Goal: Task Accomplishment & Management: Complete application form

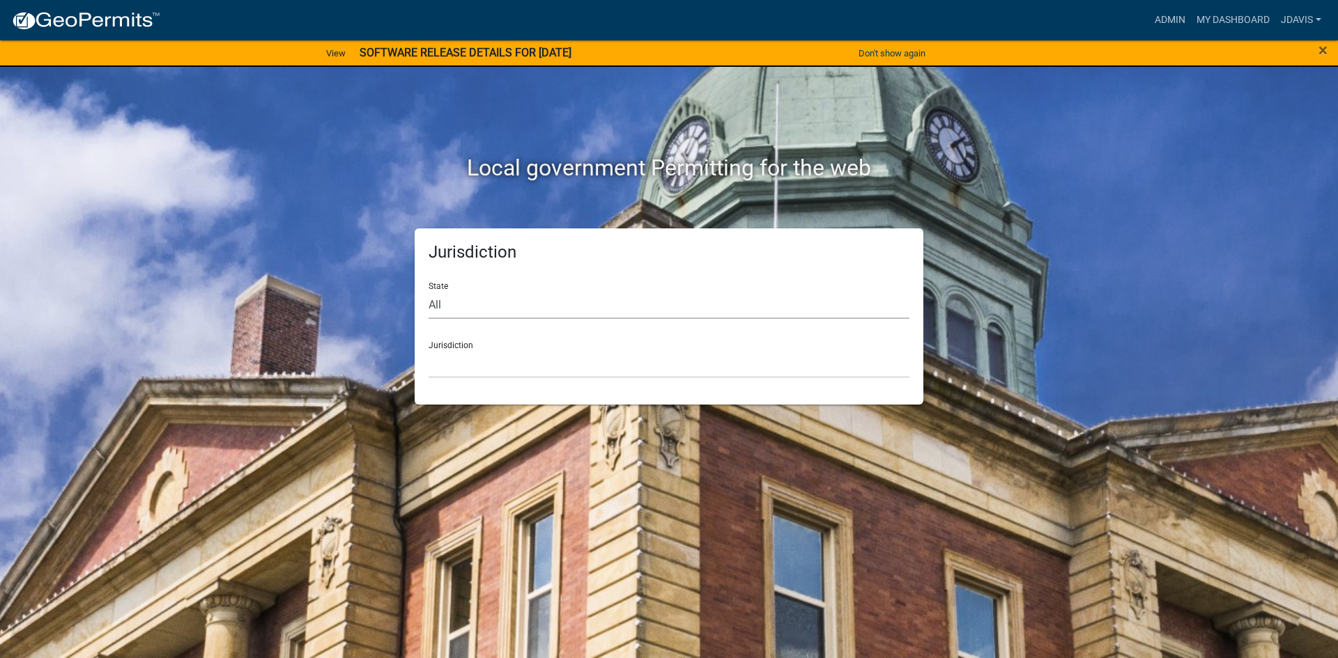
click at [512, 306] on select "All [US_STATE] [US_STATE] [US_STATE] [US_STATE] [US_STATE] [US_STATE] [US_STATE…" at bounding box center [668, 305] width 481 height 29
select select "[US_STATE]"
click at [428, 291] on select "All [US_STATE] [US_STATE] [US_STATE] [US_STATE] [US_STATE] [US_STATE] [US_STATE…" at bounding box center [668, 305] width 481 height 29
click at [490, 377] on select "[GEOGRAPHIC_DATA], [US_STATE][PERSON_NAME][GEOGRAPHIC_DATA], [US_STATE][PERSON_…" at bounding box center [668, 364] width 481 height 29
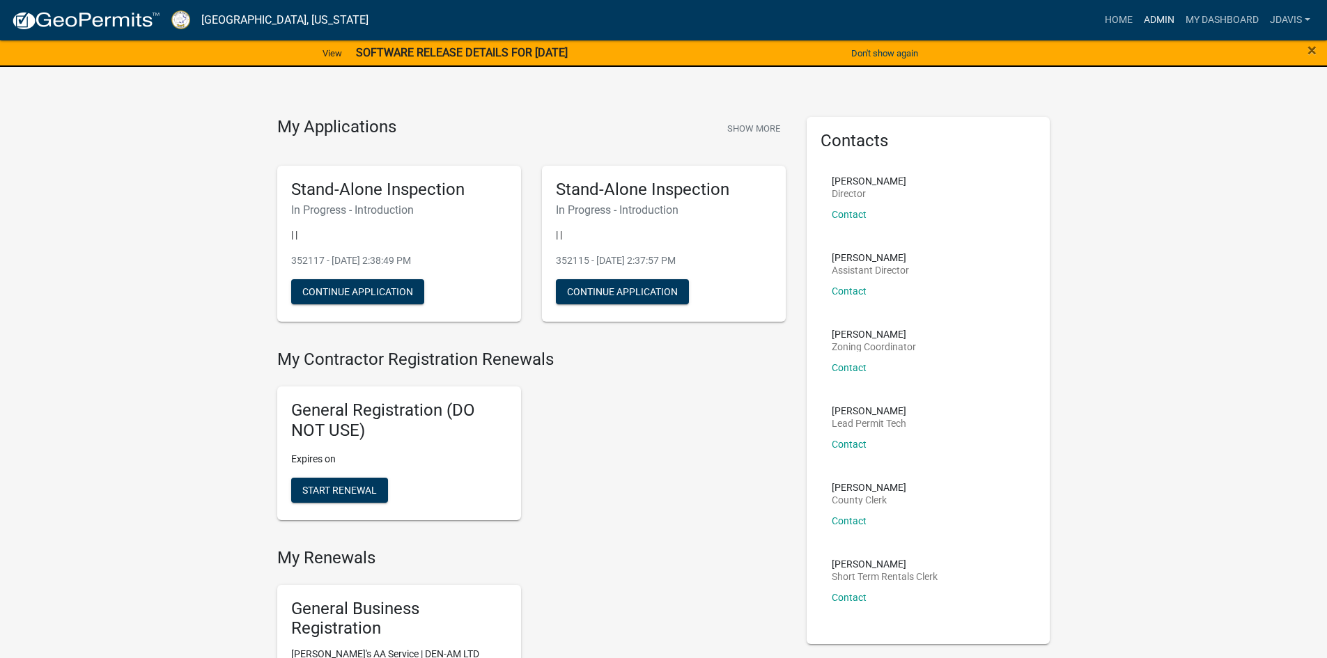
click at [1162, 14] on link "Admin" at bounding box center [1159, 20] width 42 height 26
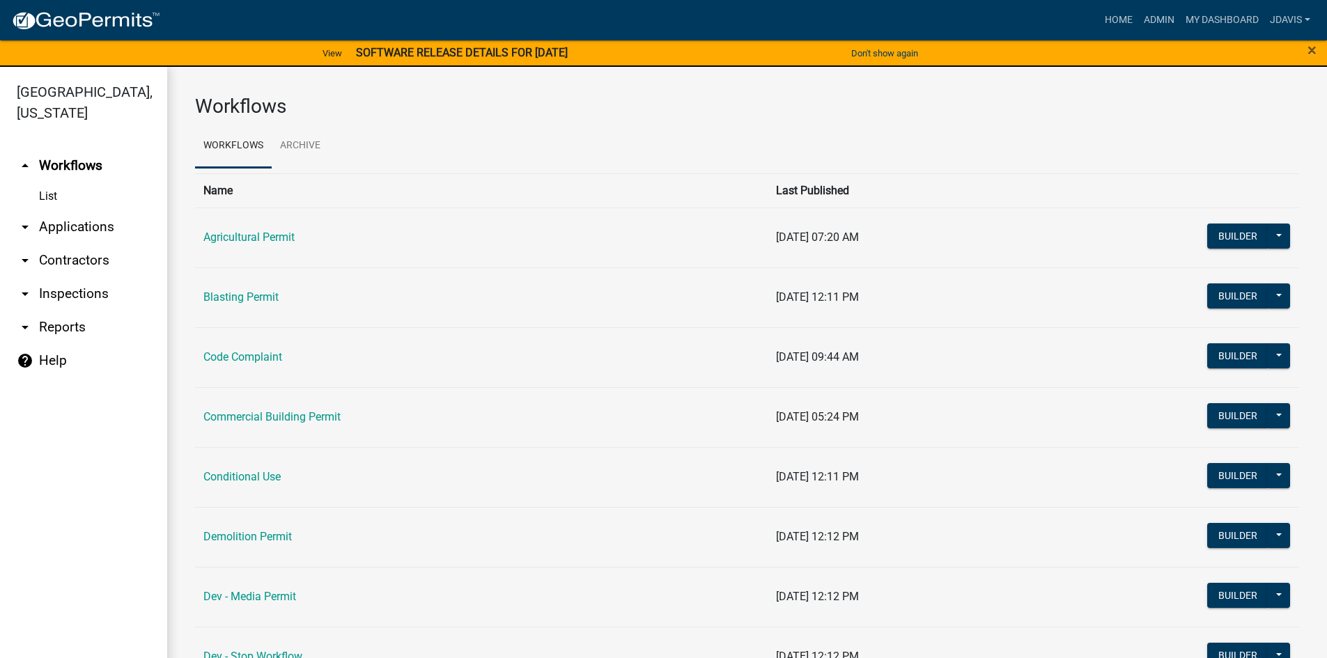
click at [61, 227] on link "arrow_drop_down Applications" at bounding box center [83, 226] width 167 height 33
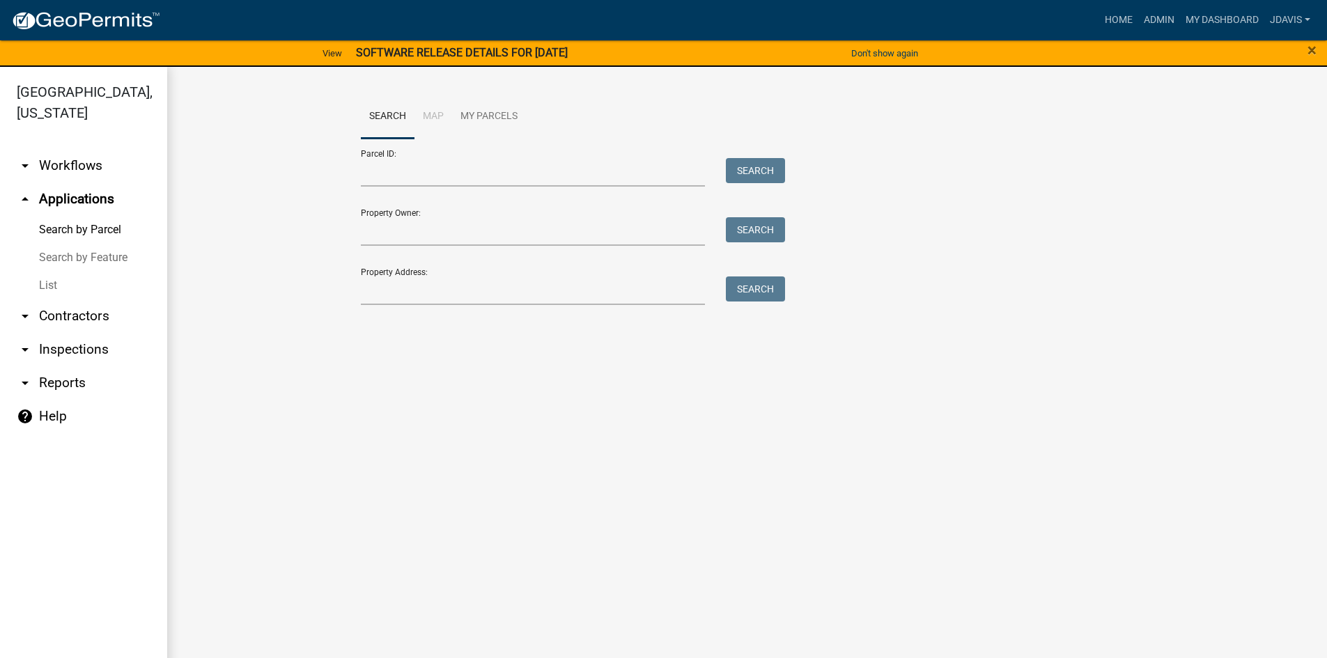
click at [44, 288] on link "List" at bounding box center [83, 286] width 167 height 28
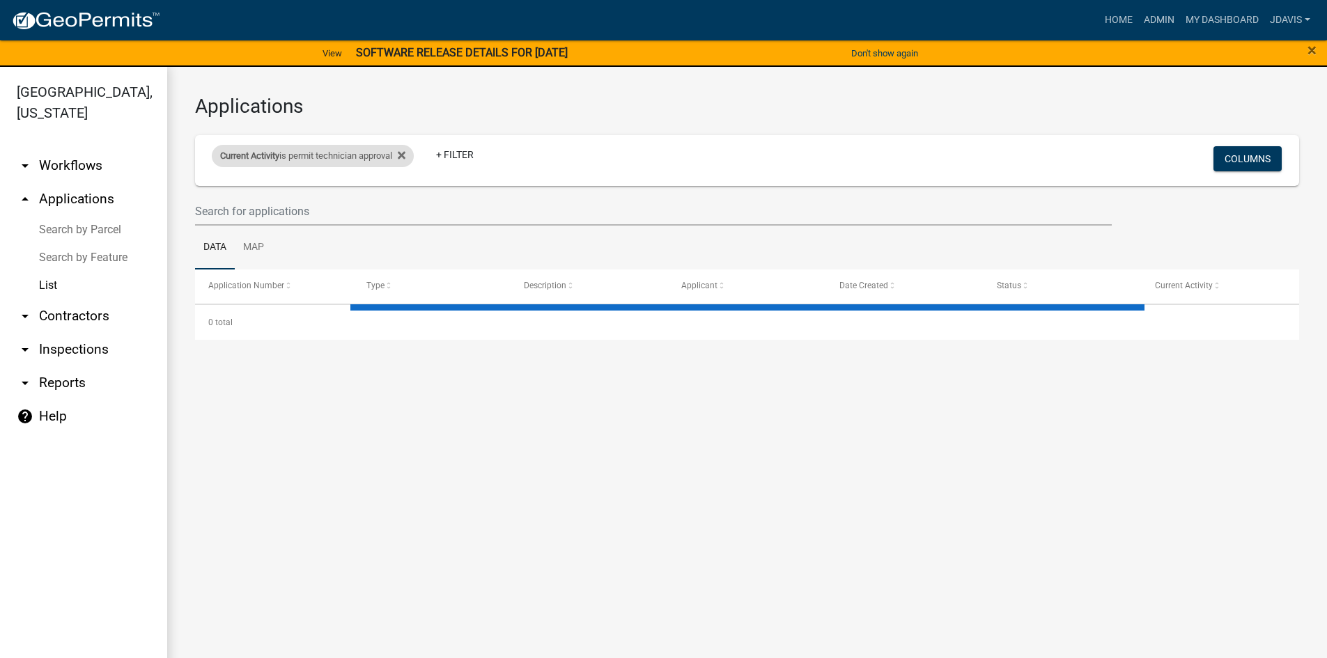
select select "2: 50"
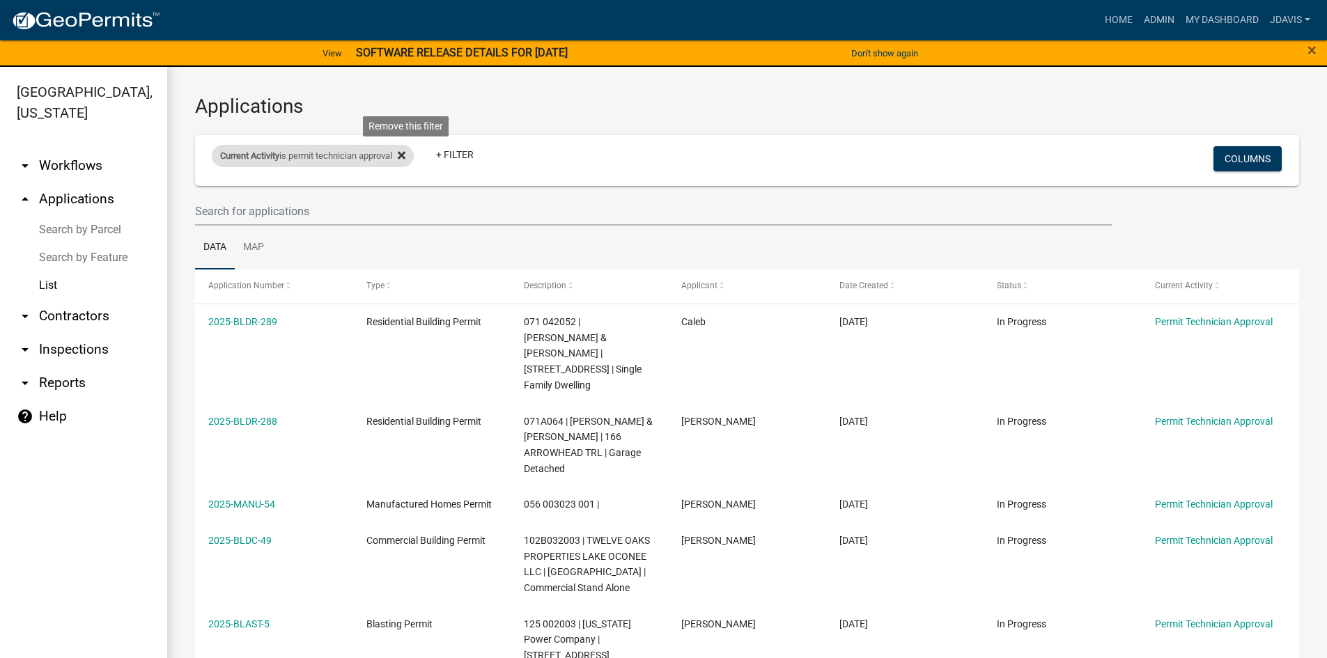
click at [405, 153] on icon at bounding box center [402, 156] width 8 height 8
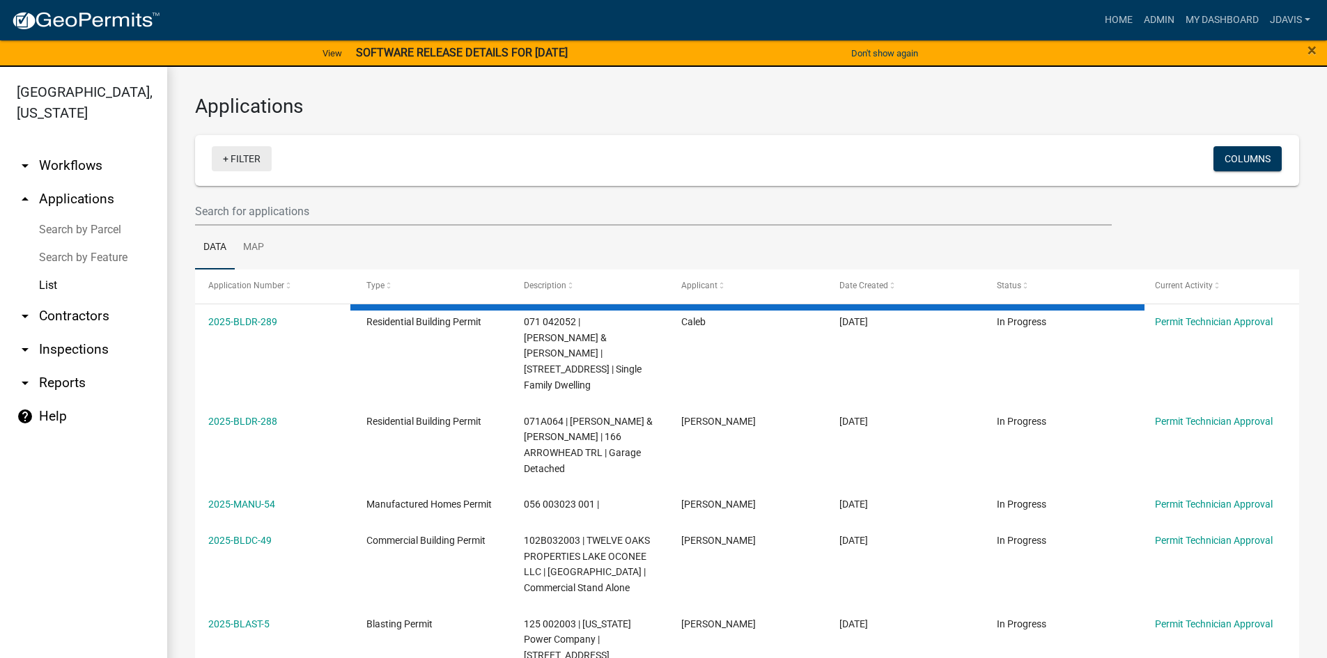
click at [223, 160] on link "+ Filter" at bounding box center [242, 158] width 60 height 25
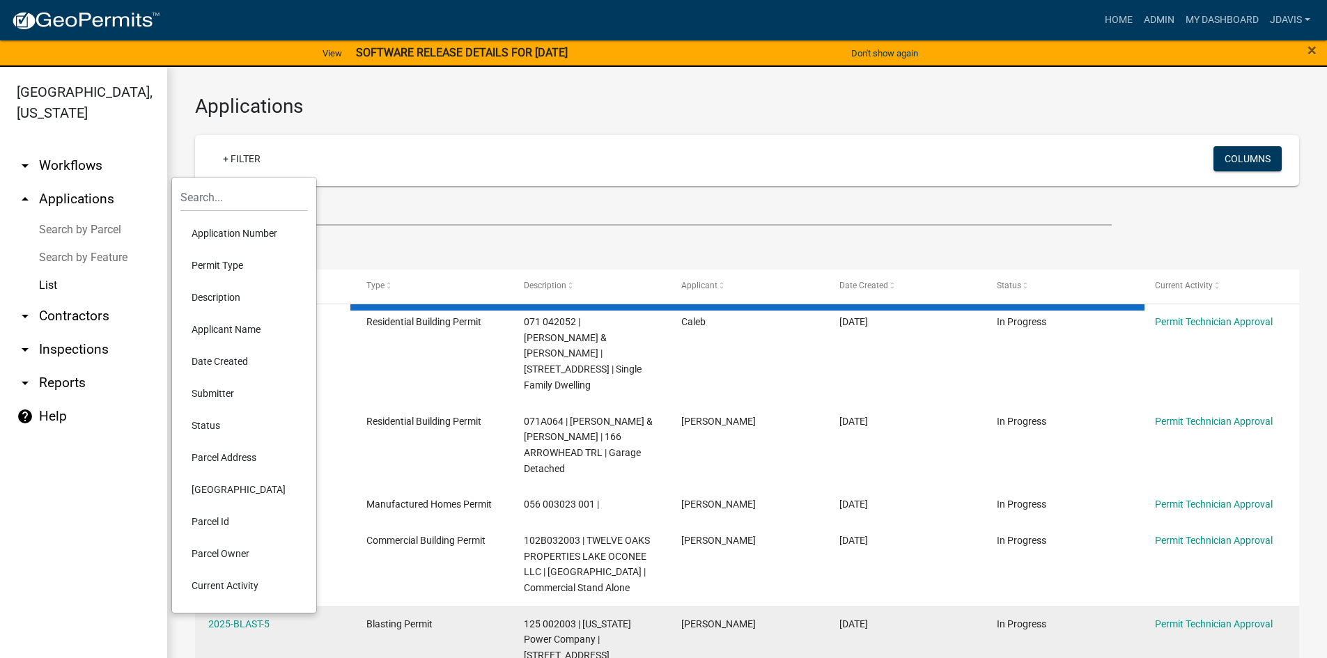
click at [226, 591] on li "Current Activity" at bounding box center [243, 586] width 127 height 32
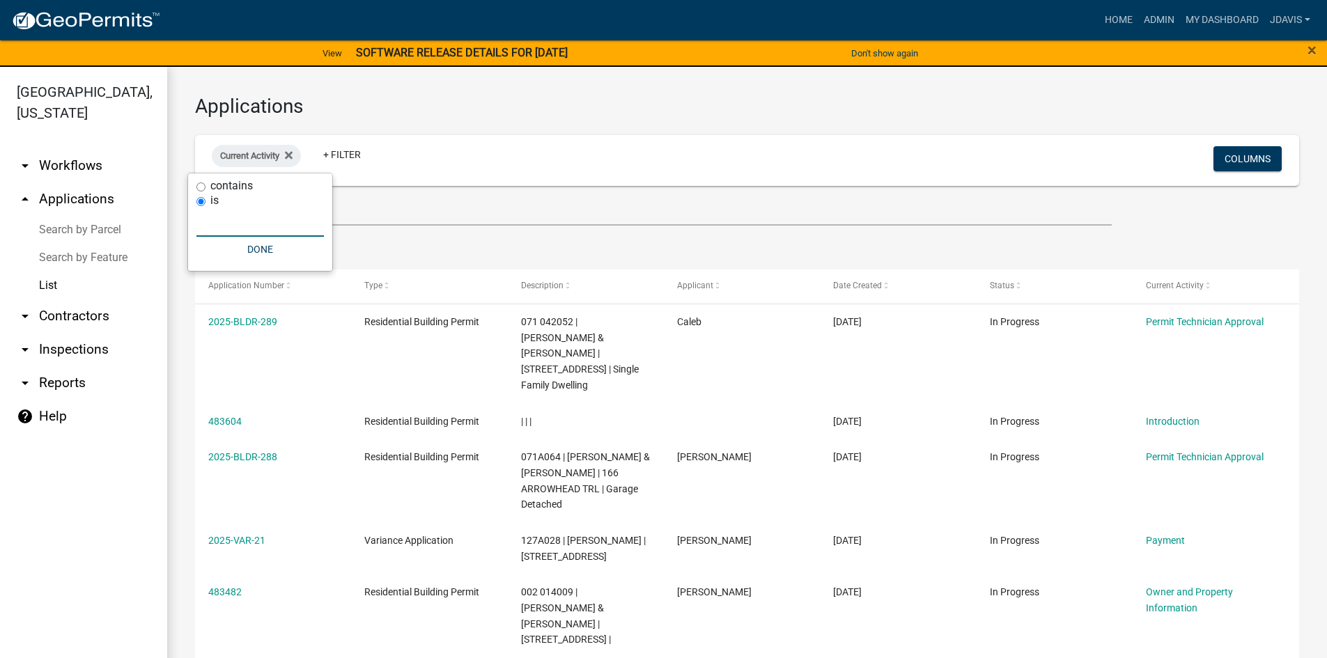
click at [231, 220] on input "text" at bounding box center [259, 222] width 127 height 29
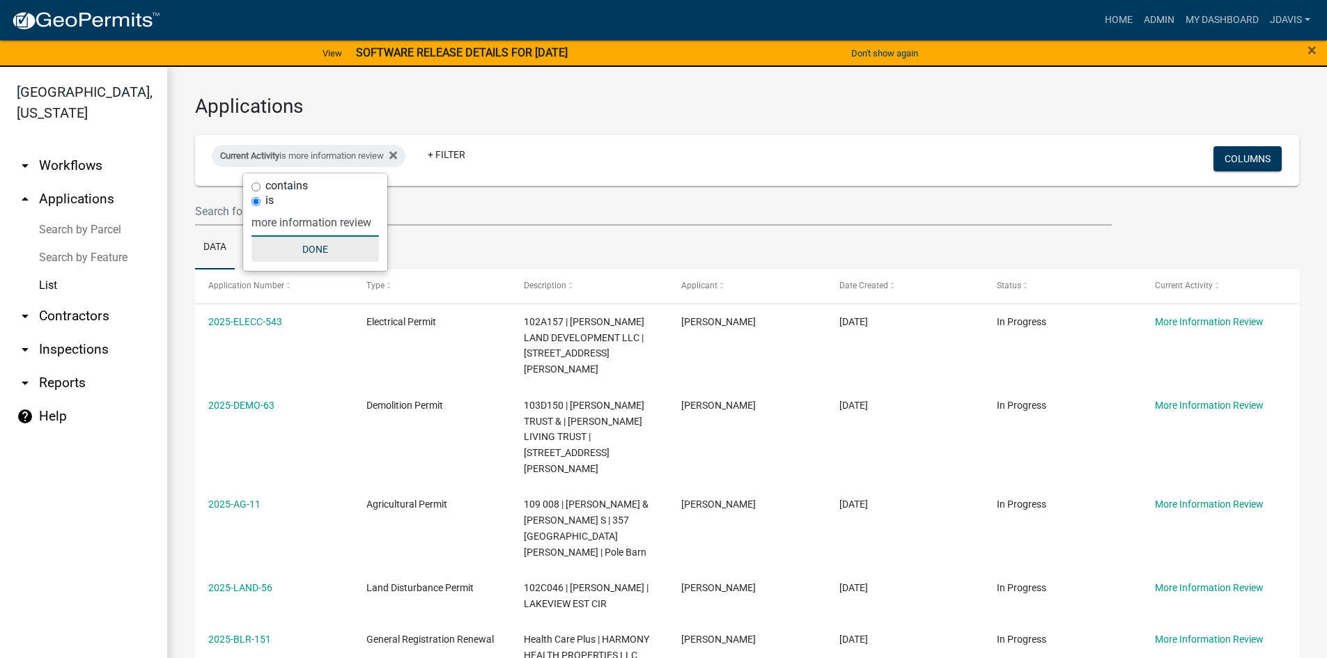
type input "more information review"
click at [311, 253] on button "Done" at bounding box center [314, 249] width 127 height 25
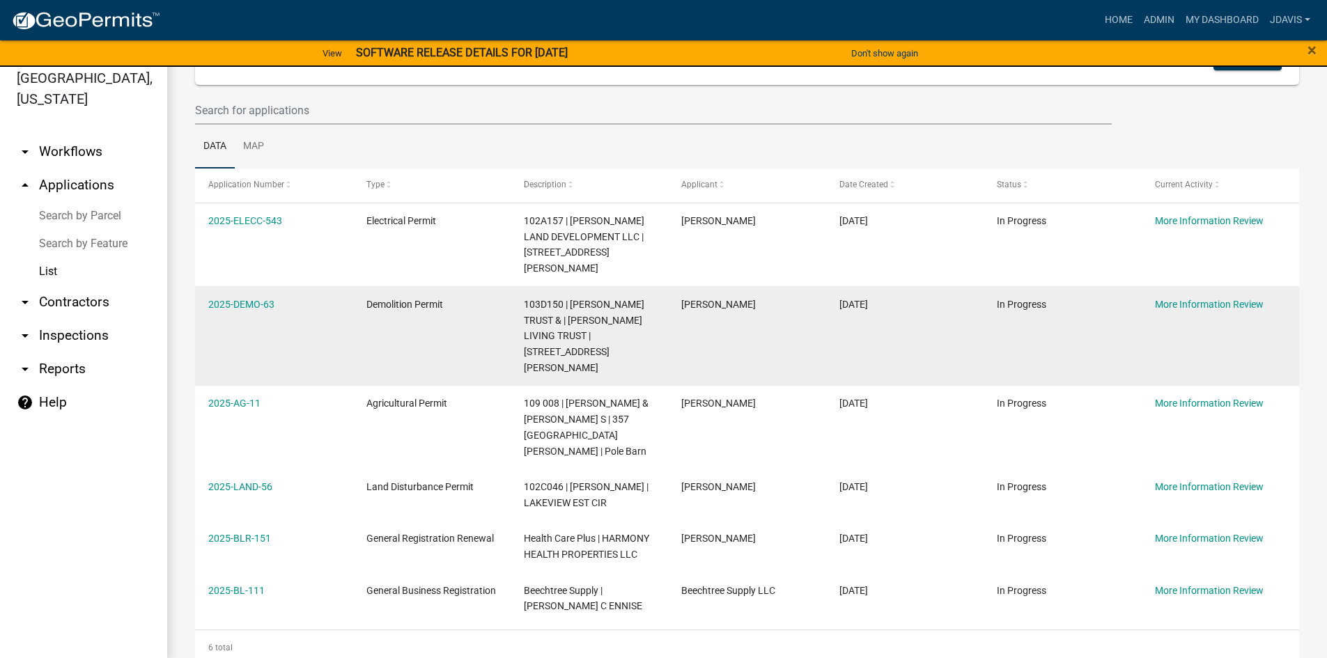
scroll to position [17, 0]
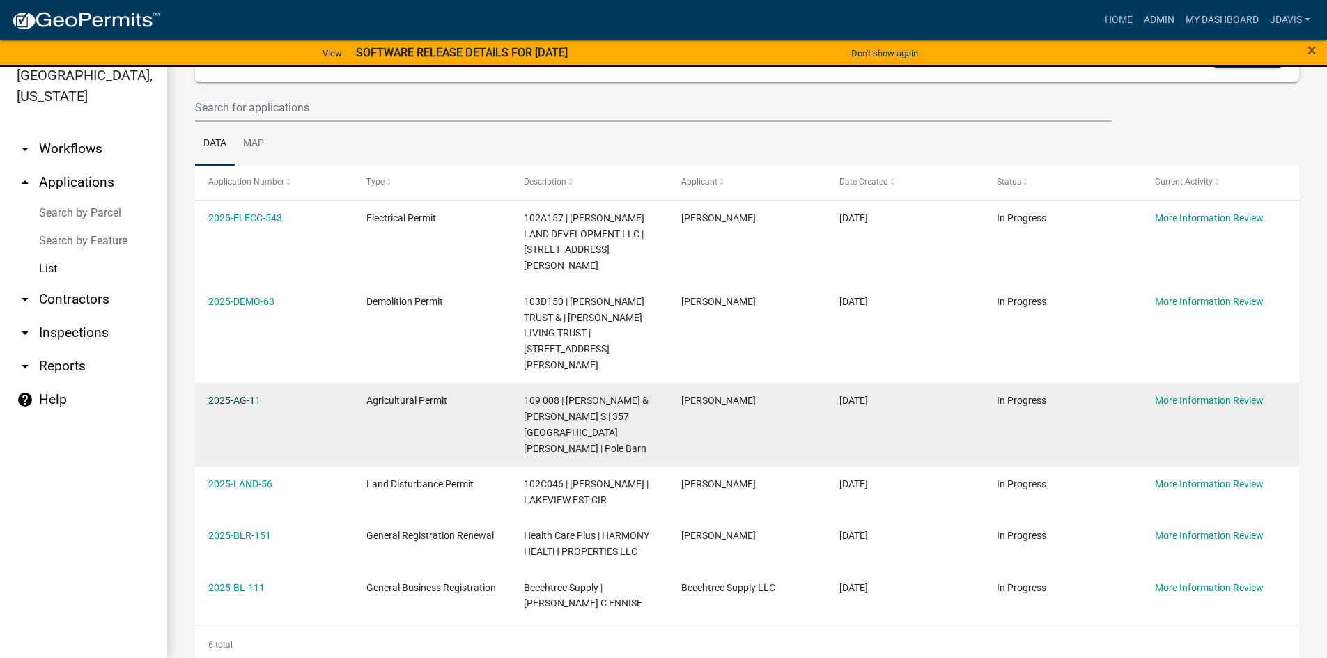
click at [250, 395] on link "2025-AG-11" at bounding box center [234, 400] width 52 height 11
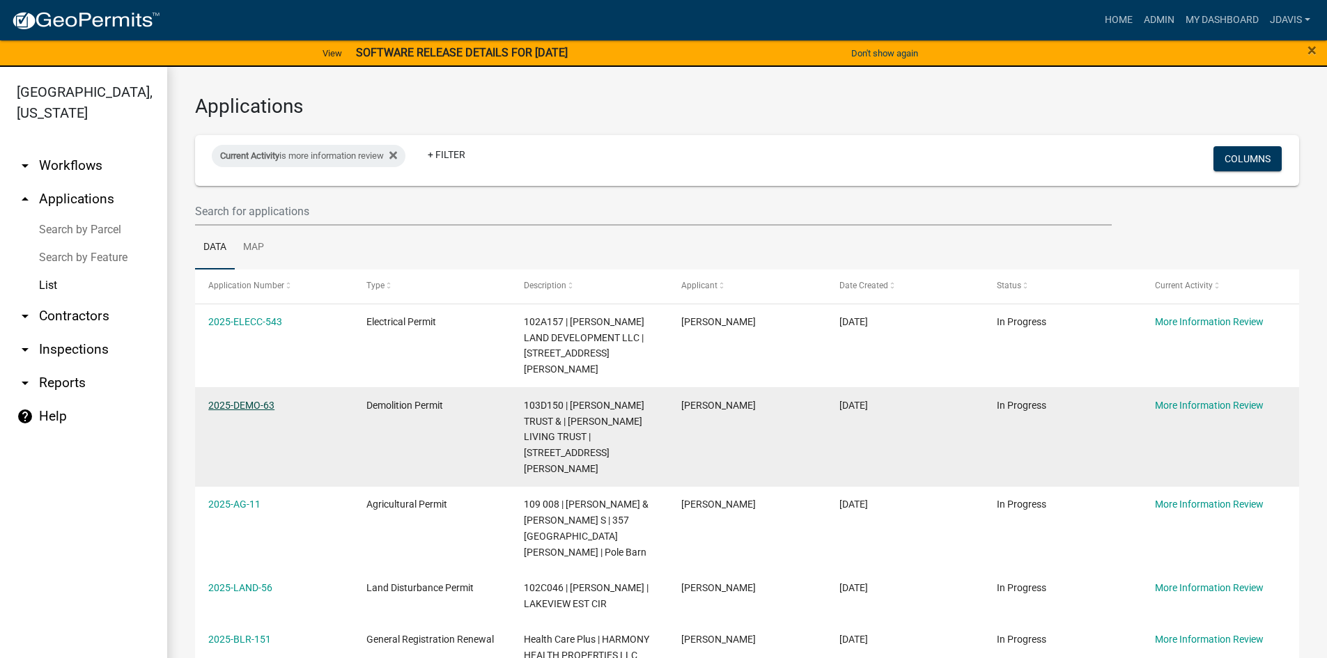
click at [265, 400] on link "2025-DEMO-63" at bounding box center [241, 405] width 66 height 11
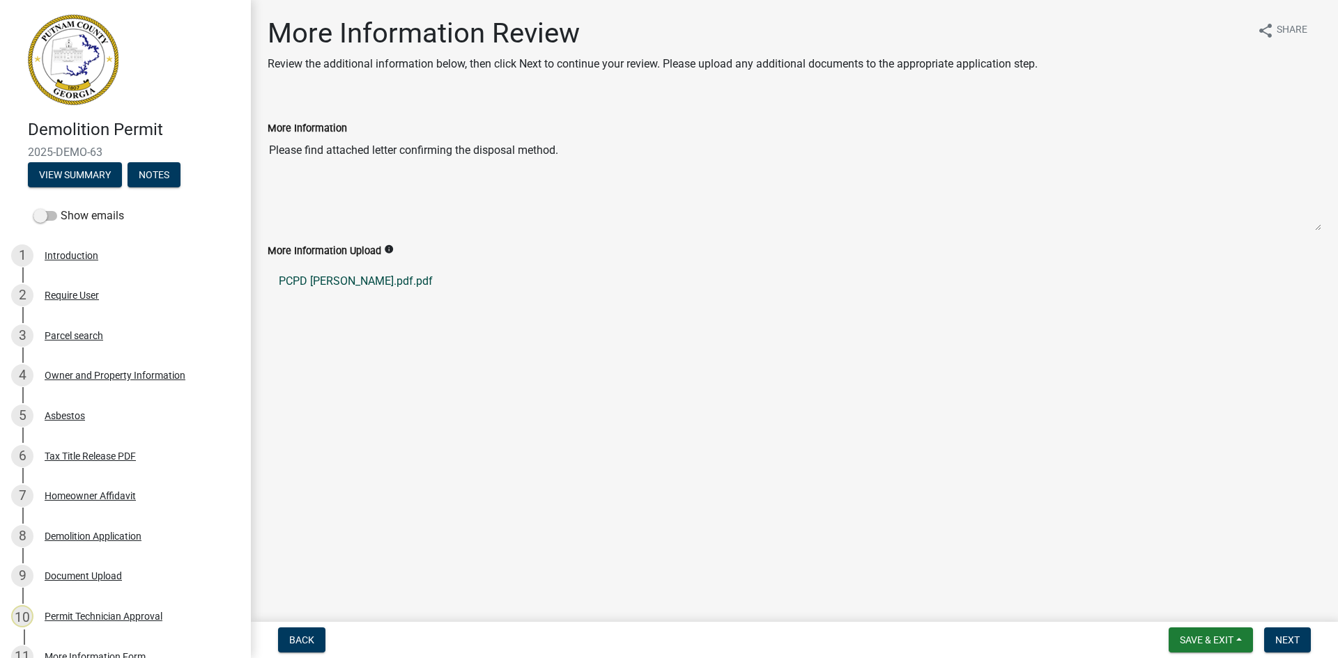
click at [351, 278] on link "PCPD [PERSON_NAME].pdf.pdf" at bounding box center [794, 281] width 1053 height 33
click at [94, 572] on div "Document Upload" at bounding box center [83, 576] width 77 height 10
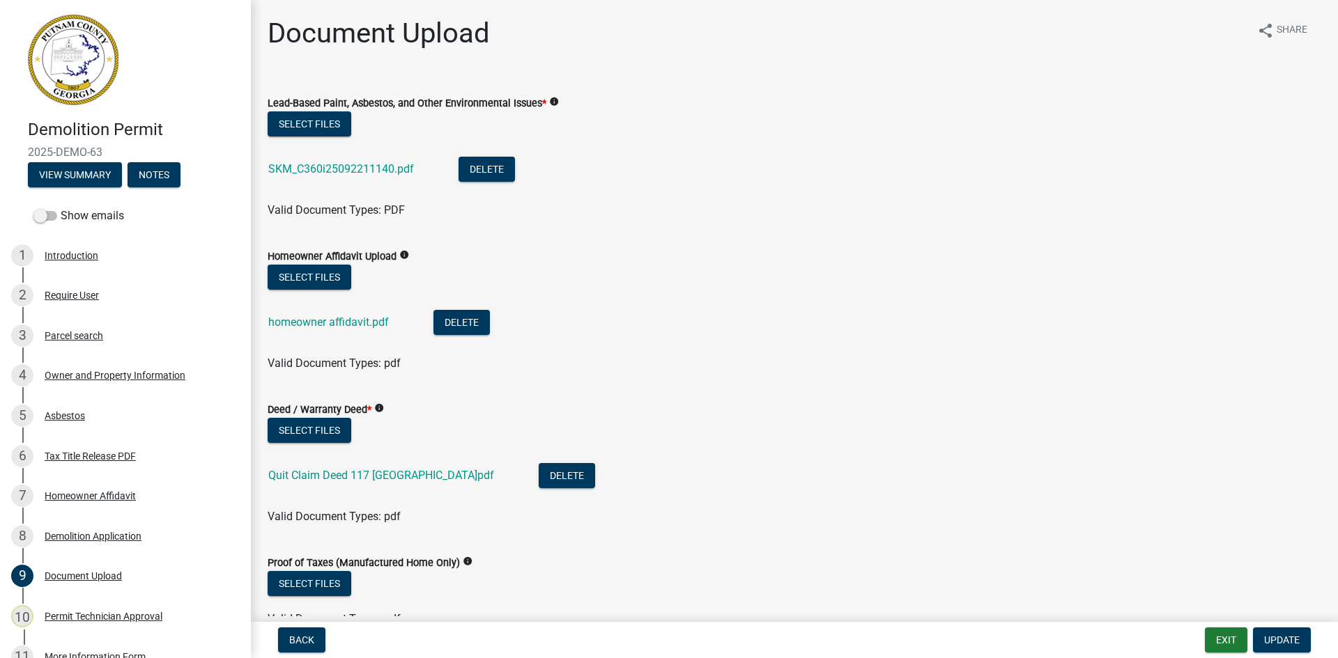
scroll to position [113, 0]
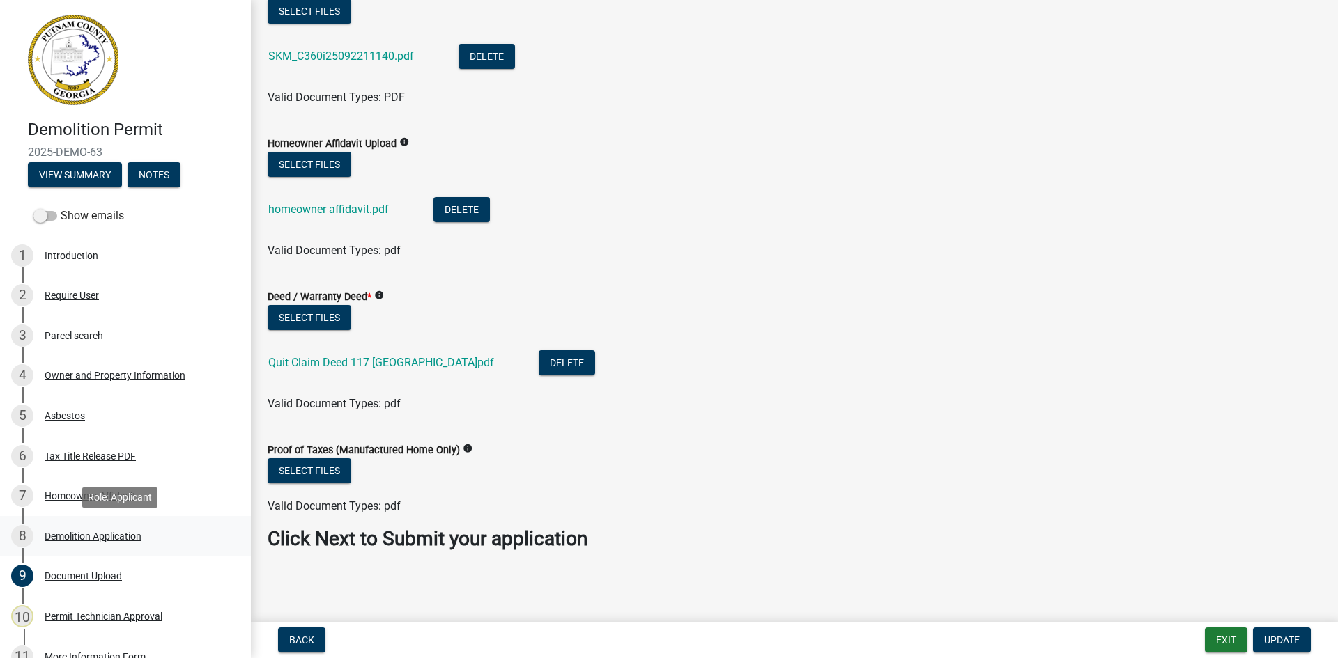
click at [112, 534] on div "Demolition Application" at bounding box center [93, 537] width 97 height 10
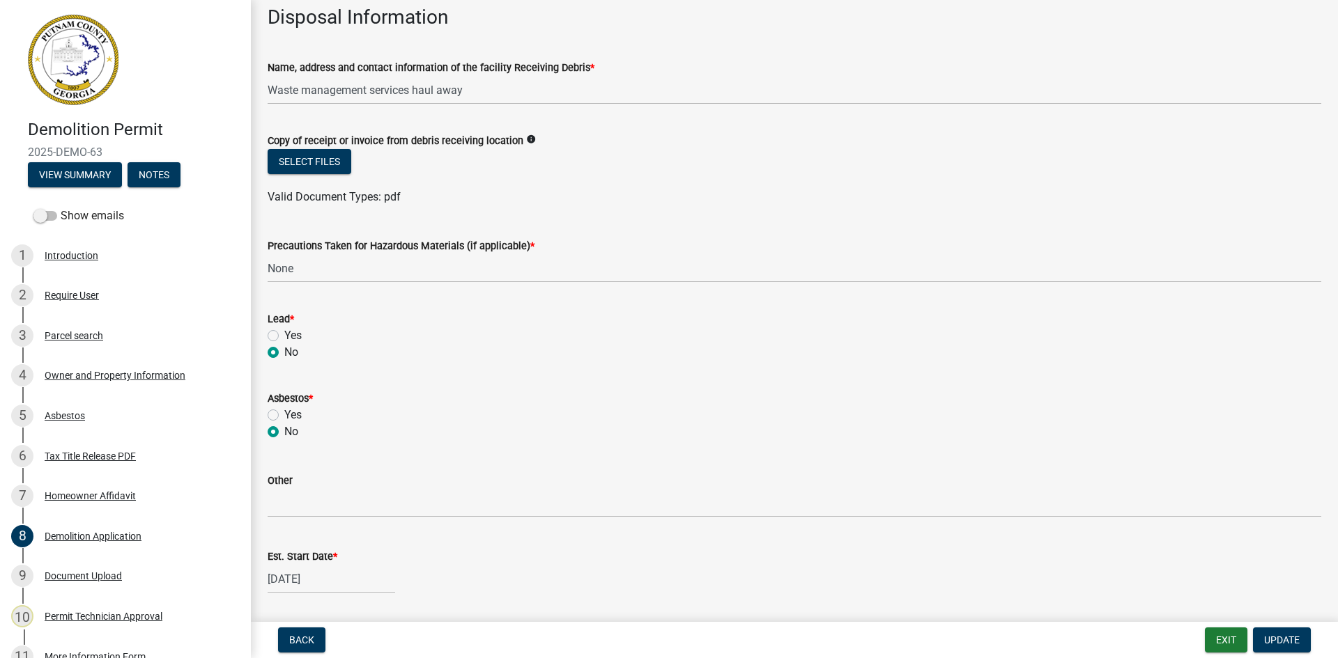
scroll to position [488, 0]
click at [337, 164] on button "Select files" at bounding box center [310, 162] width 84 height 25
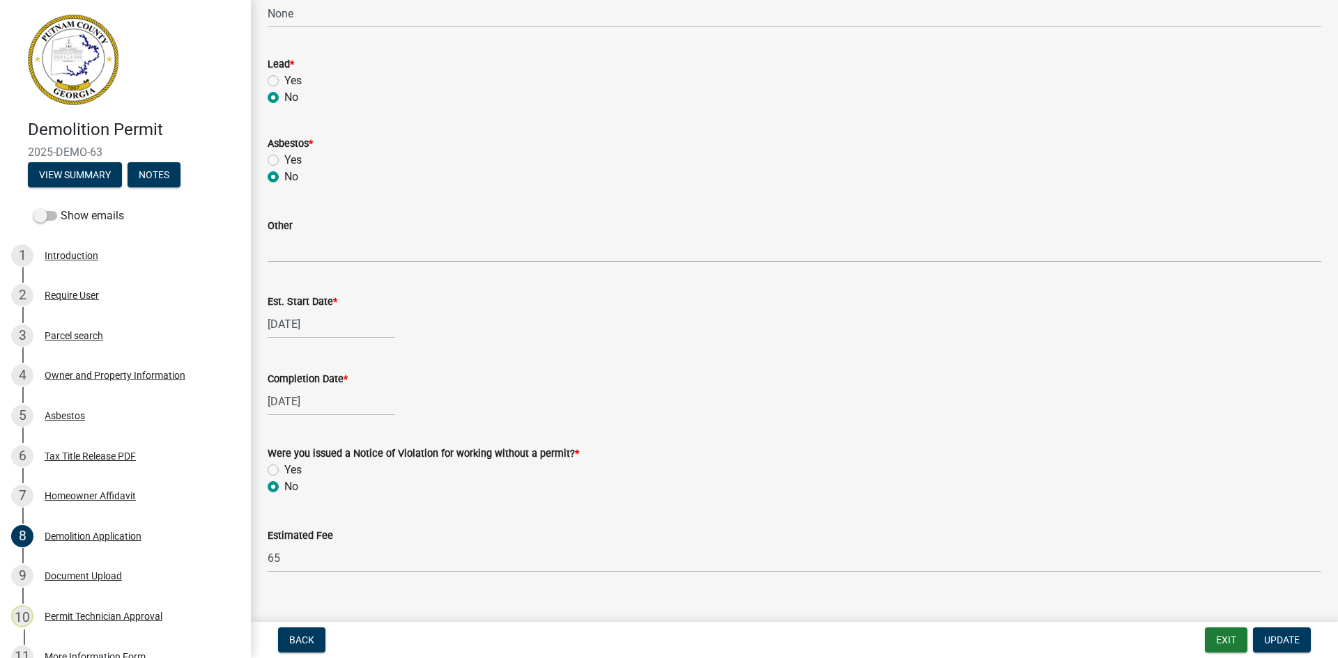
scroll to position [817, 0]
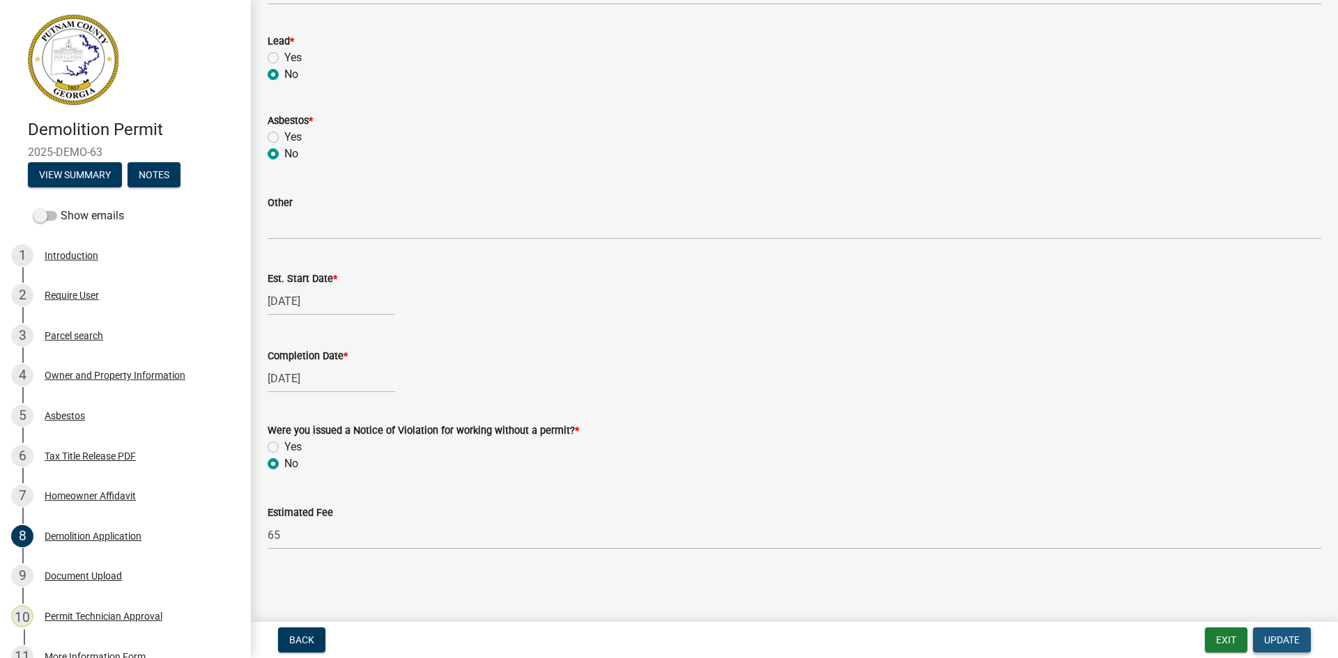
click at [1293, 645] on span "Update" at bounding box center [1282, 640] width 36 height 11
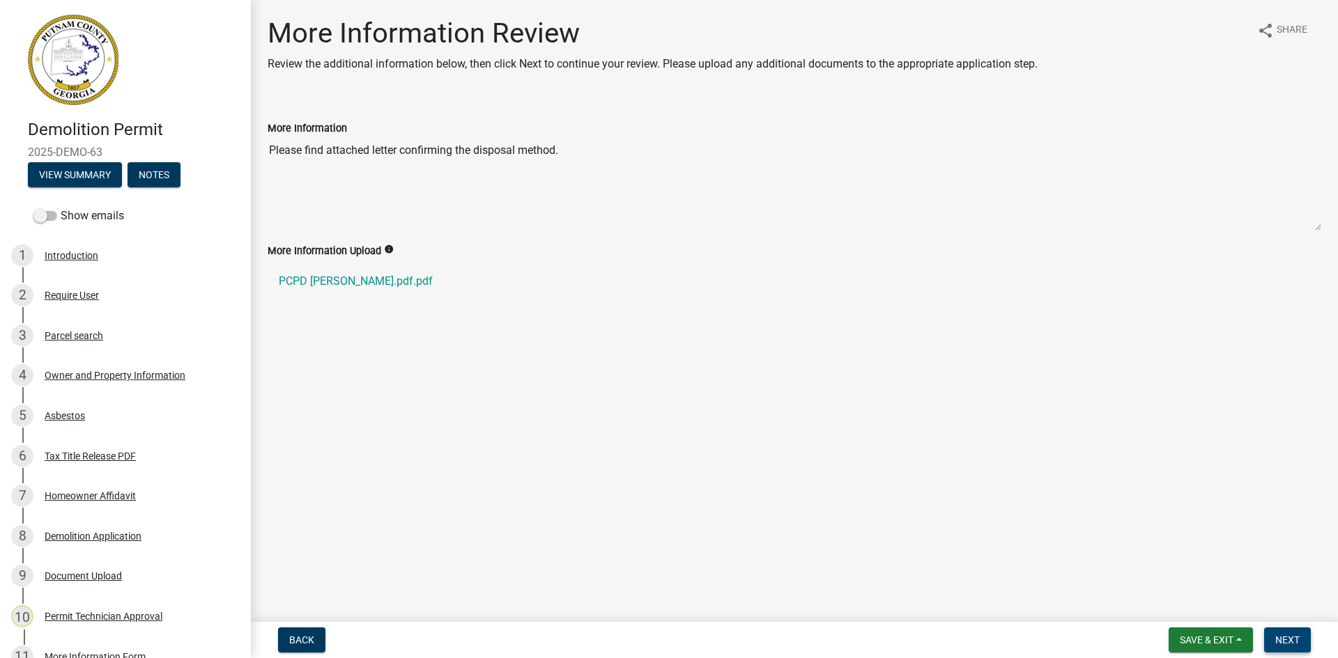
click at [1290, 642] on span "Next" at bounding box center [1287, 640] width 24 height 11
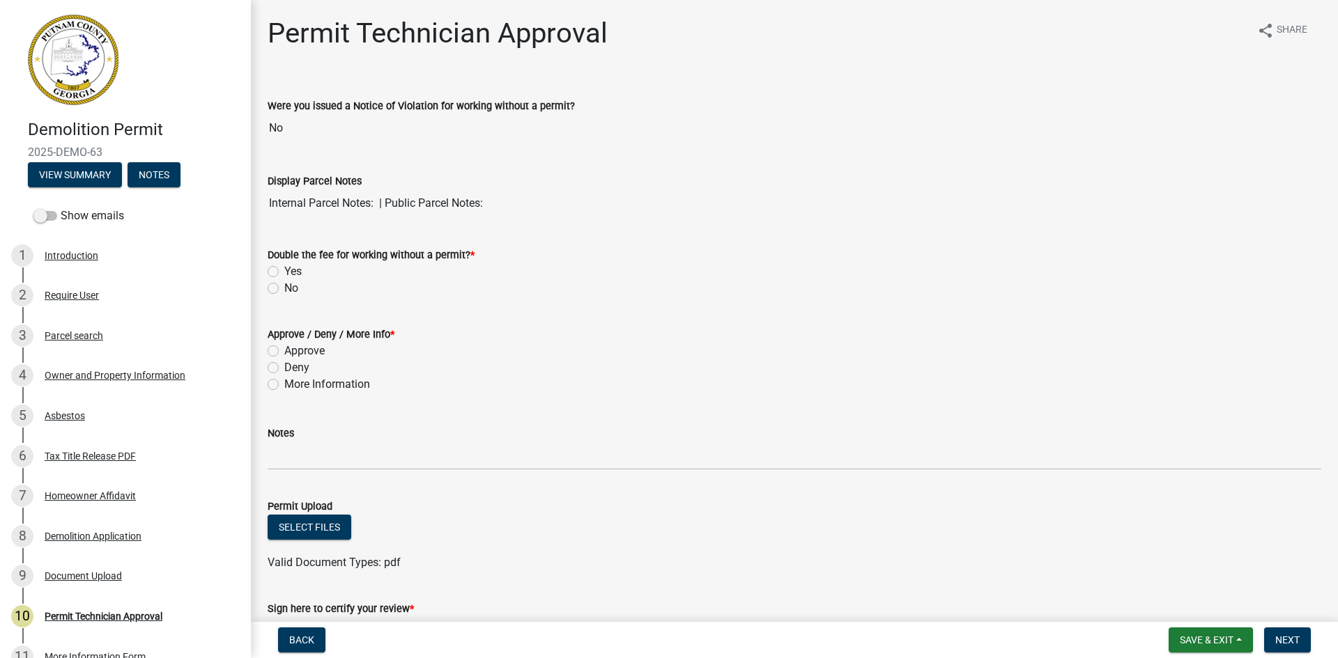
click at [284, 291] on label "No" at bounding box center [291, 288] width 14 height 17
click at [284, 289] on input "No" at bounding box center [288, 284] width 9 height 9
radio input "true"
click at [284, 350] on label "Approve" at bounding box center [304, 351] width 40 height 17
click at [284, 350] on input "Approve" at bounding box center [288, 347] width 9 height 9
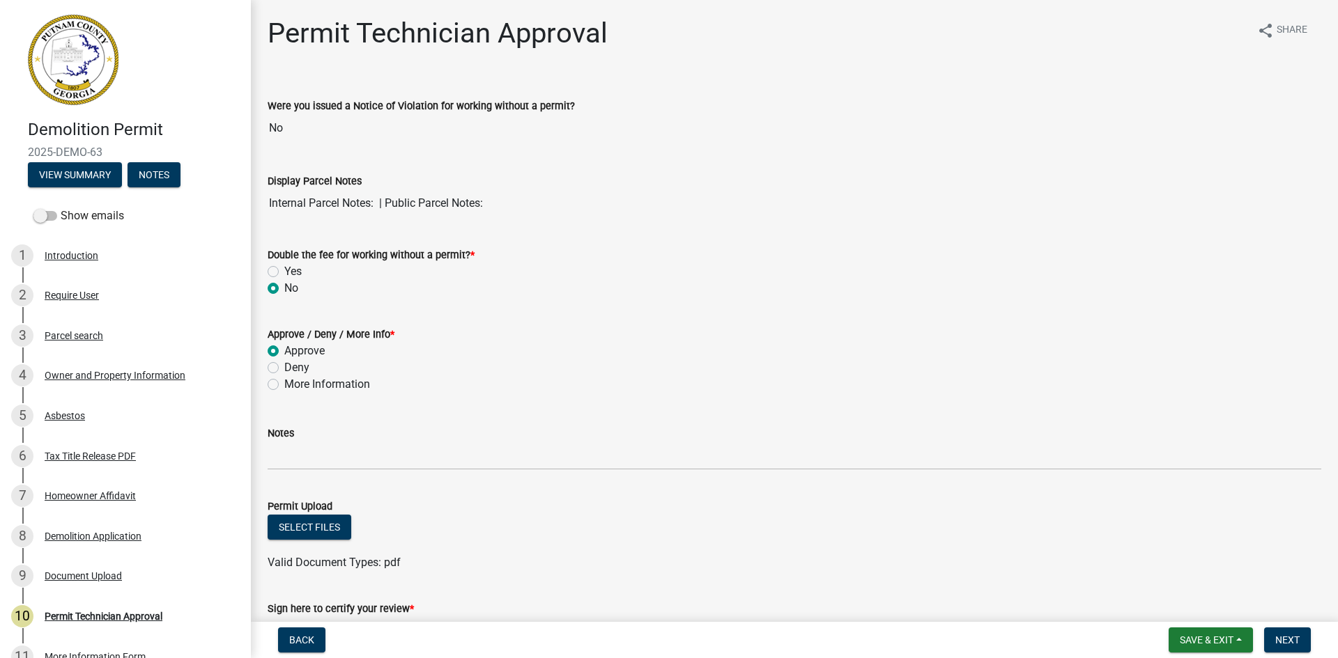
radio input "true"
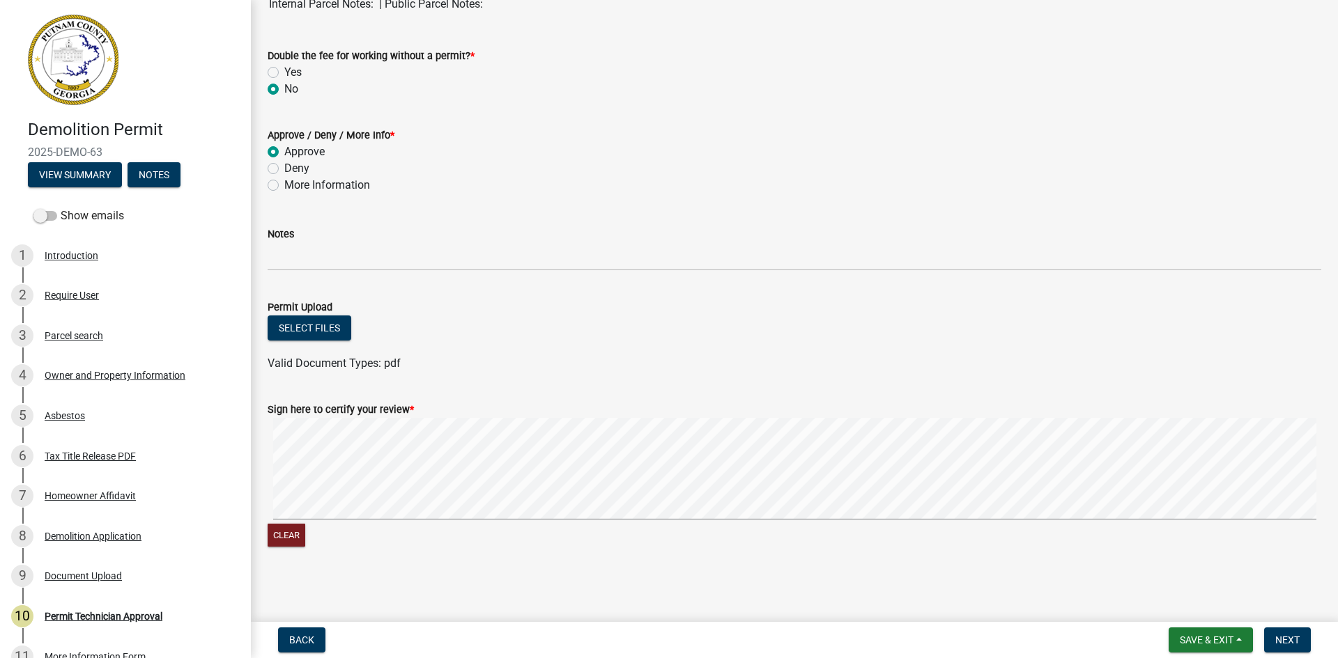
scroll to position [200, 0]
click at [1278, 636] on span "Next" at bounding box center [1287, 640] width 24 height 11
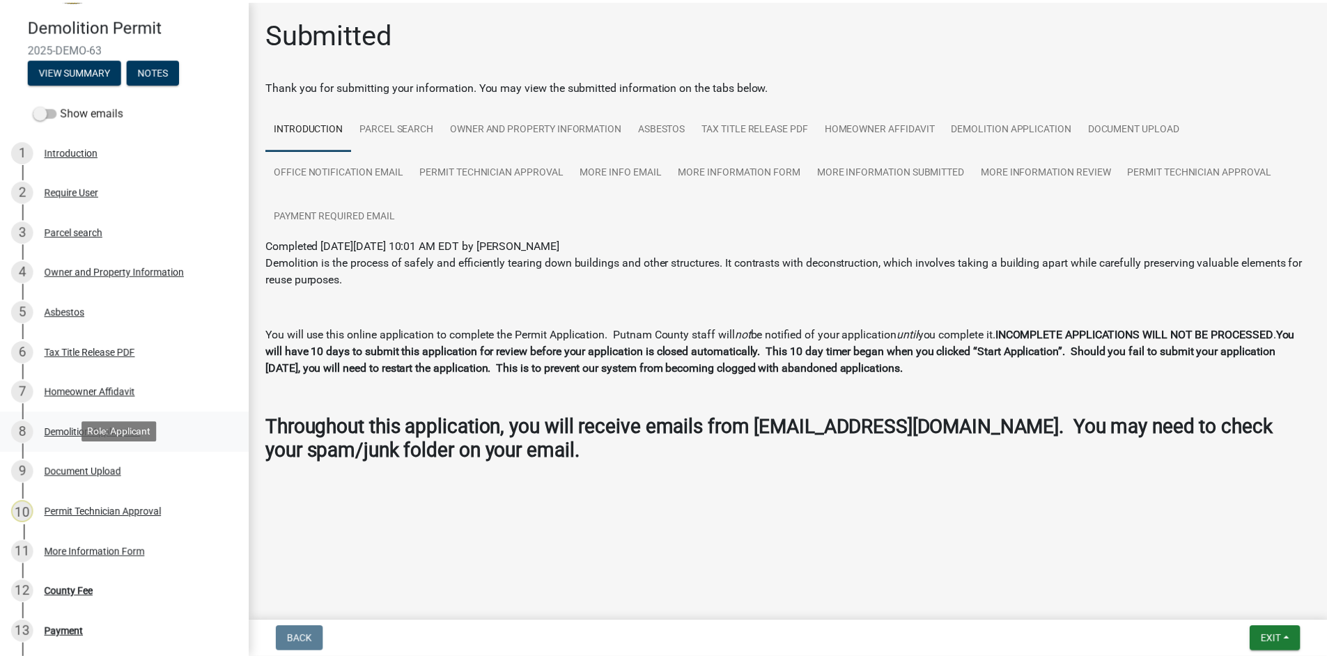
scroll to position [279, 0]
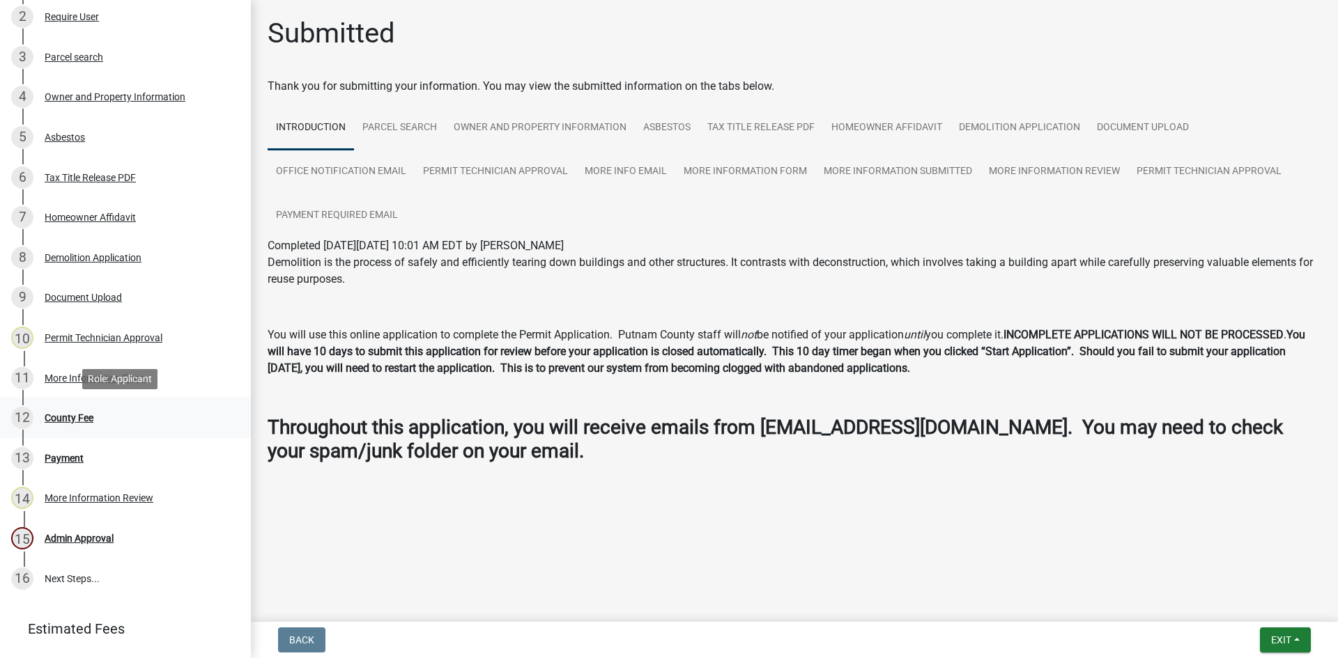
click at [67, 419] on div "County Fee" at bounding box center [69, 418] width 49 height 10
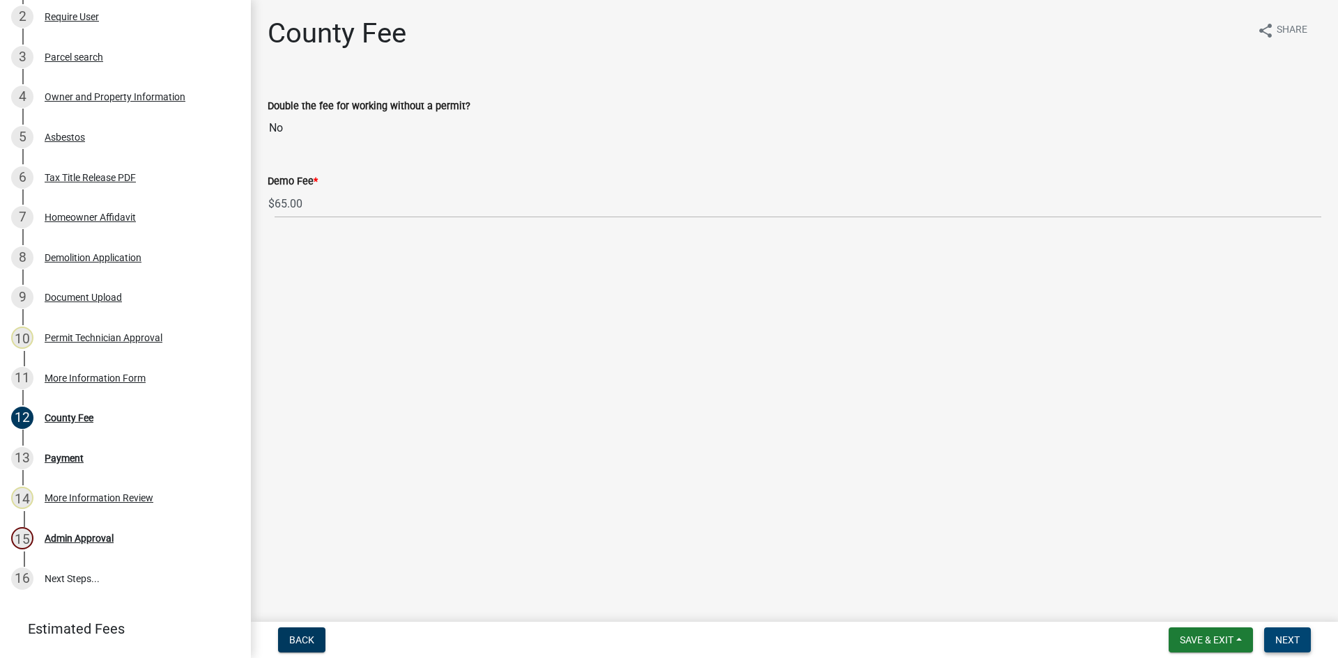
click at [1287, 635] on span "Next" at bounding box center [1287, 640] width 24 height 11
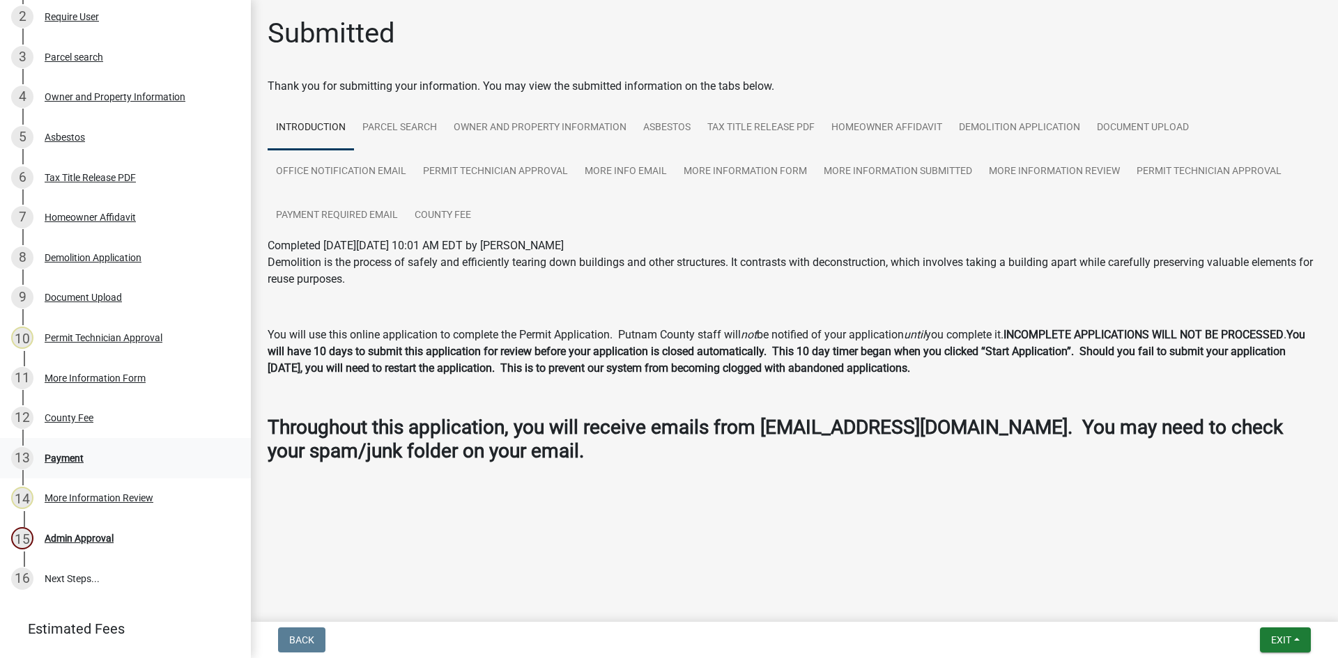
click at [64, 461] on div "Payment" at bounding box center [64, 459] width 39 height 10
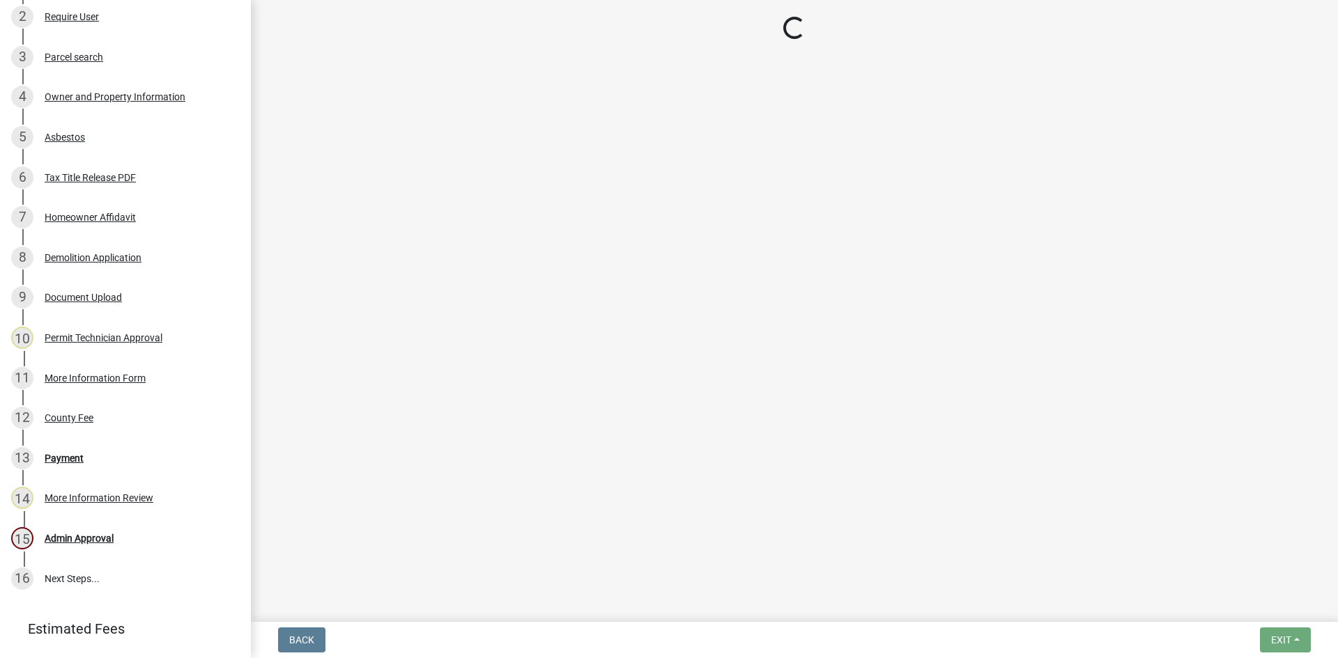
select select "3: 3"
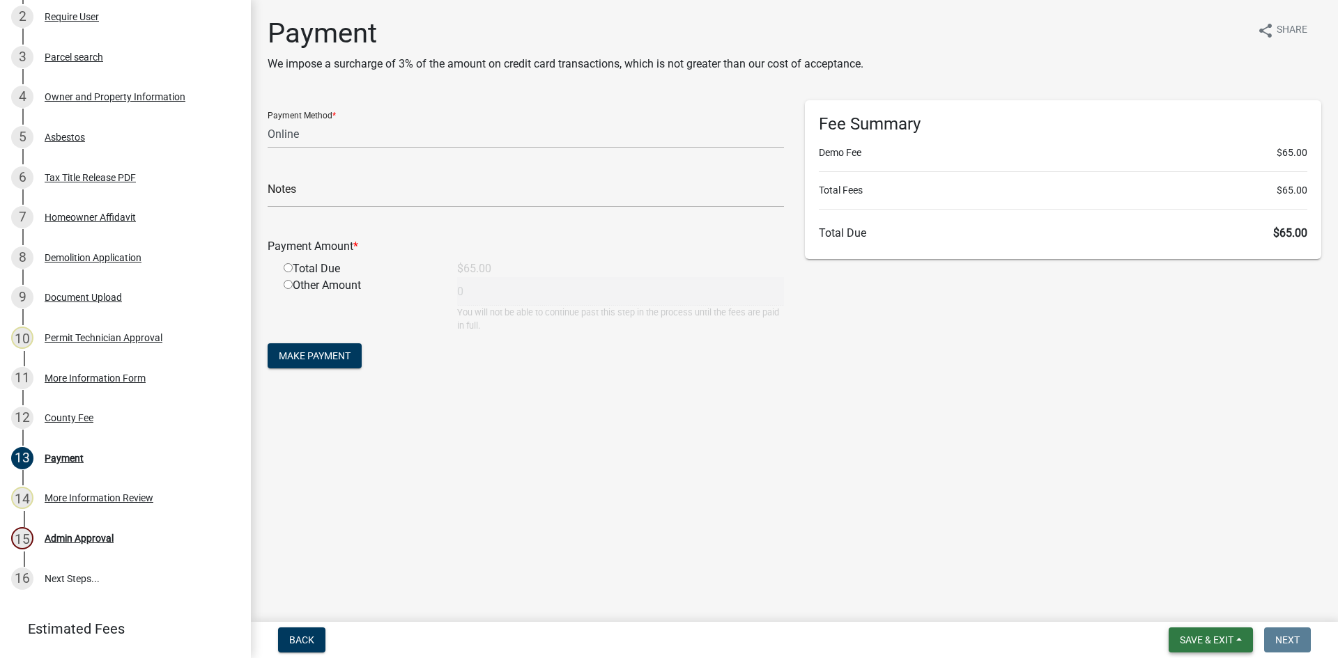
click at [1208, 636] on span "Save & Exit" at bounding box center [1206, 640] width 54 height 11
click at [1214, 603] on button "Save & Exit" at bounding box center [1196, 603] width 111 height 33
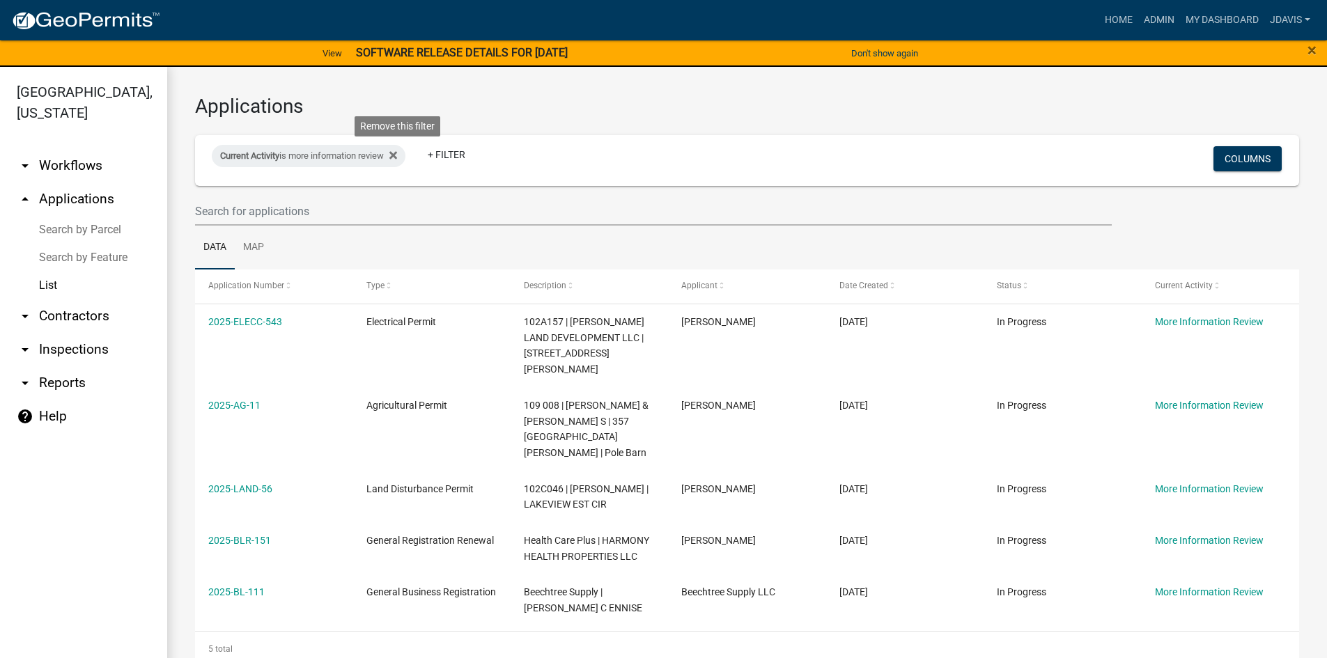
click at [397, 156] on icon at bounding box center [393, 155] width 8 height 11
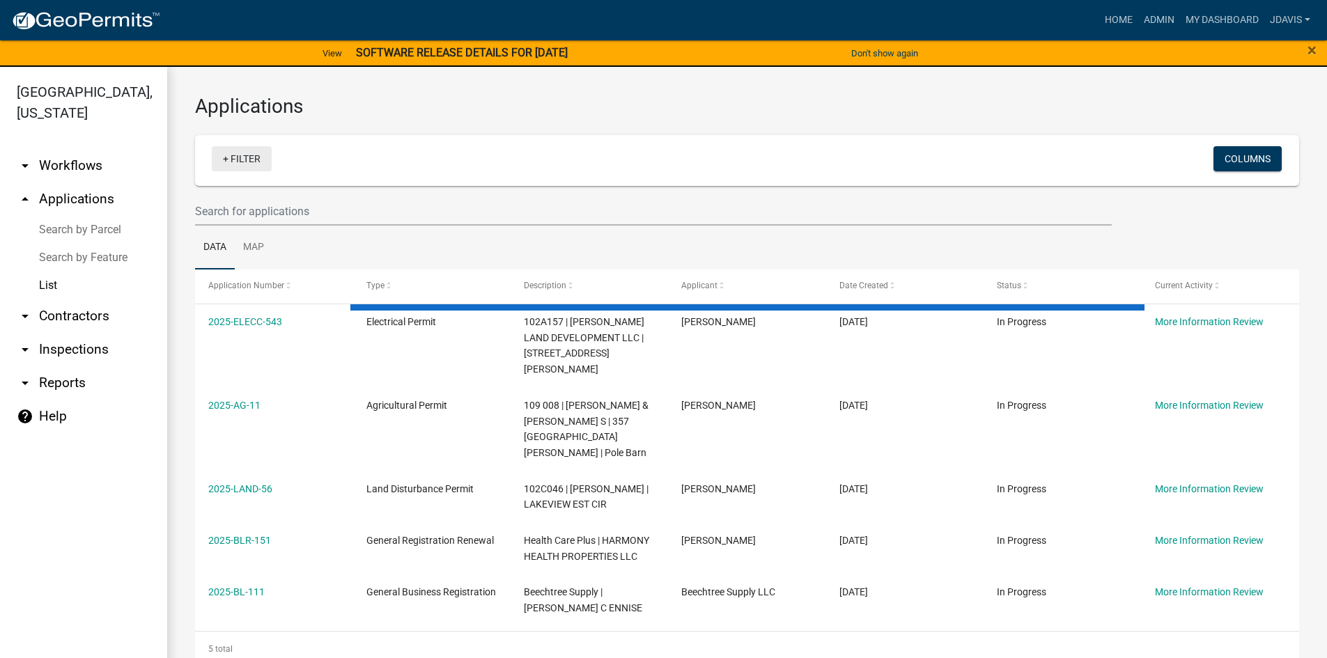
click at [224, 160] on link "+ Filter" at bounding box center [242, 158] width 60 height 25
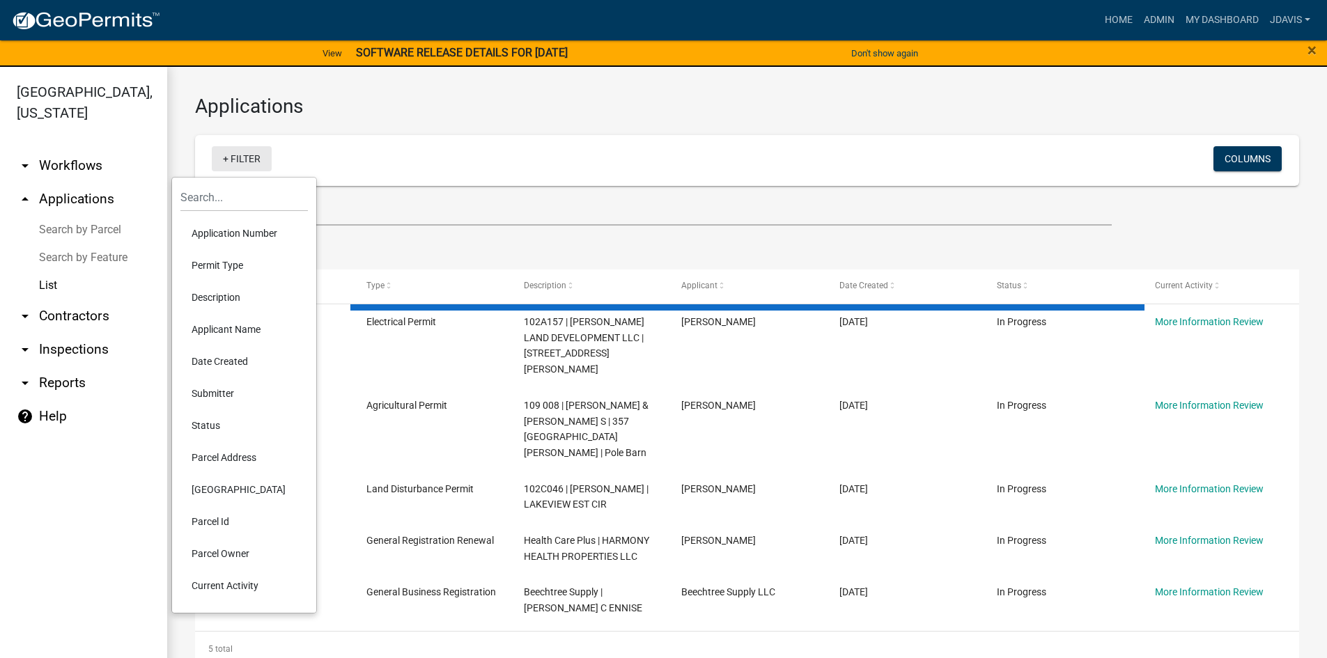
select select "2: 50"
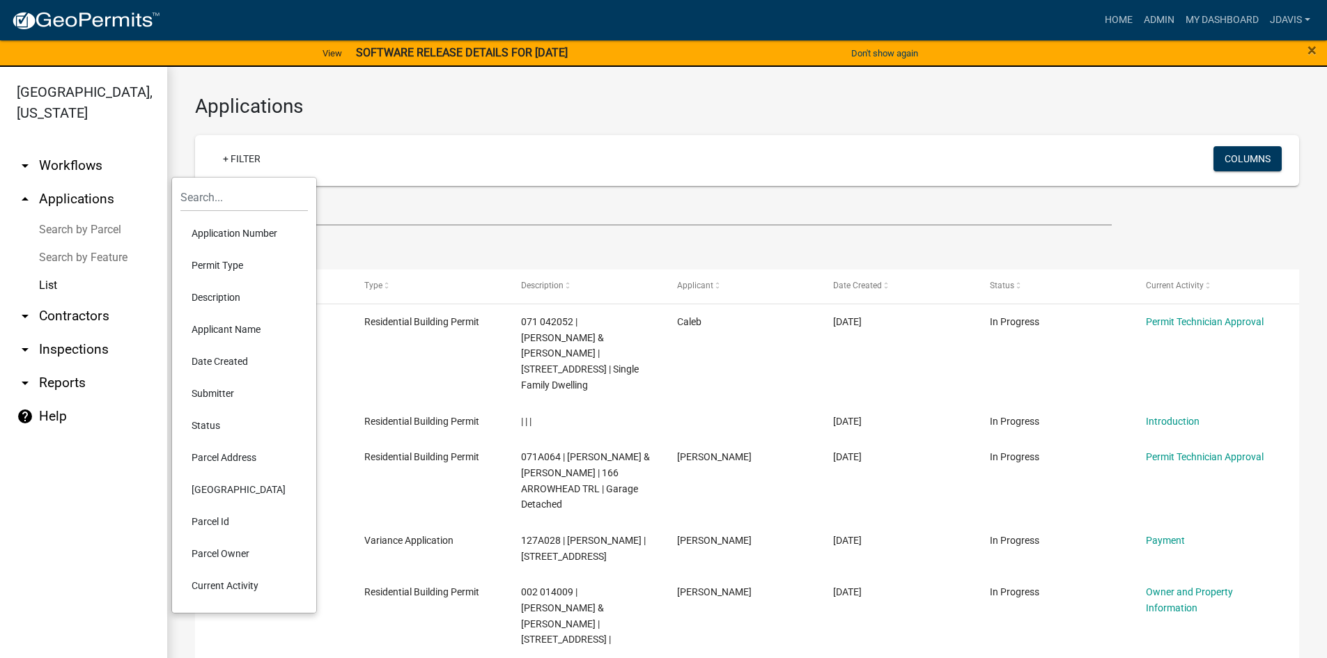
click at [256, 580] on li "Current Activity" at bounding box center [243, 586] width 127 height 32
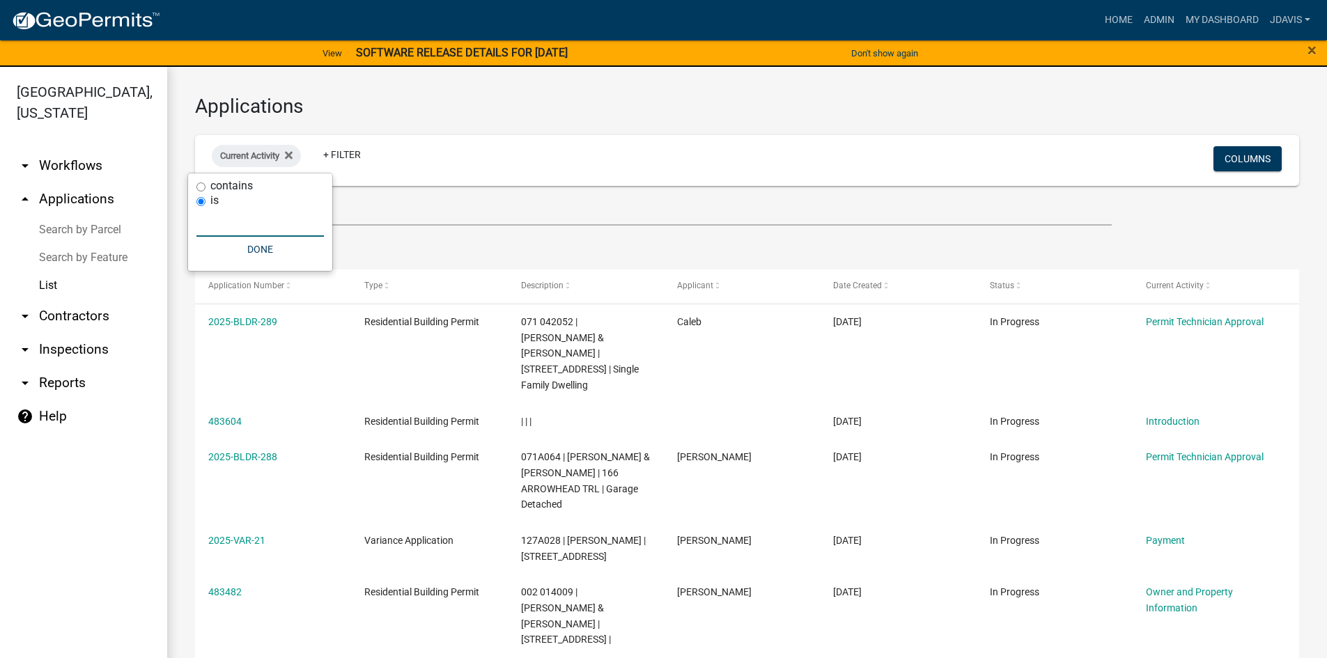
click at [258, 222] on input "text" at bounding box center [259, 222] width 127 height 29
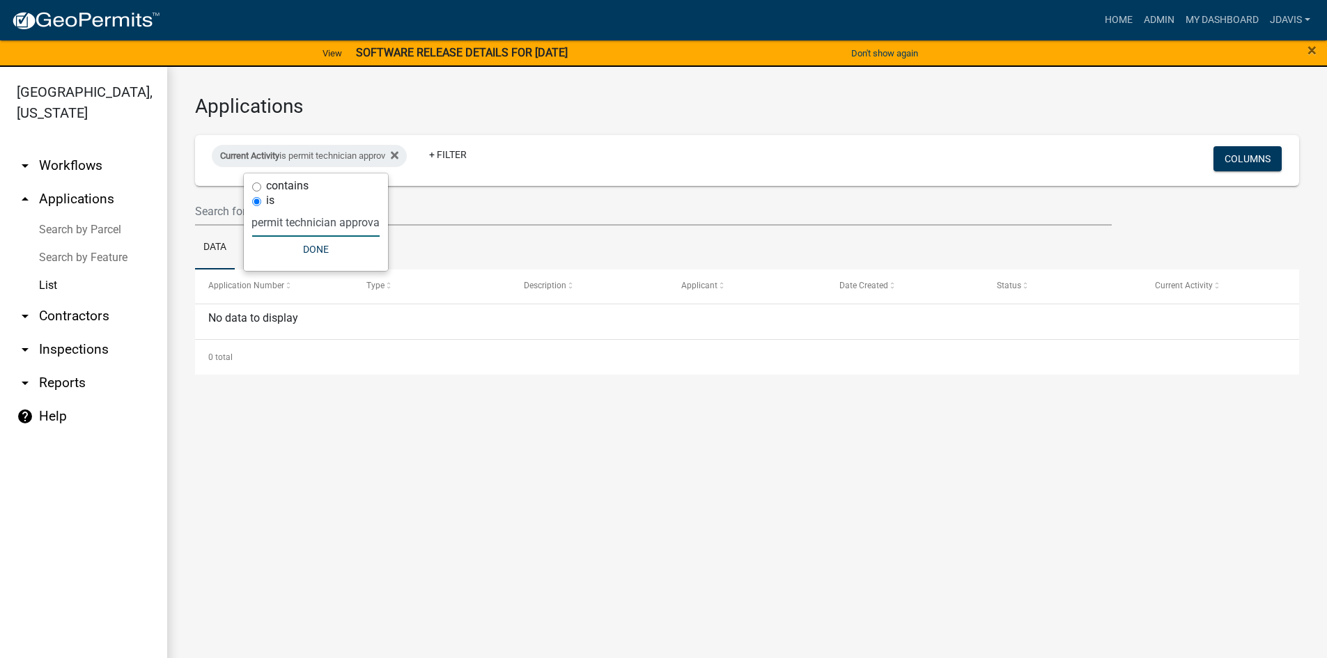
type input "permit technician approval"
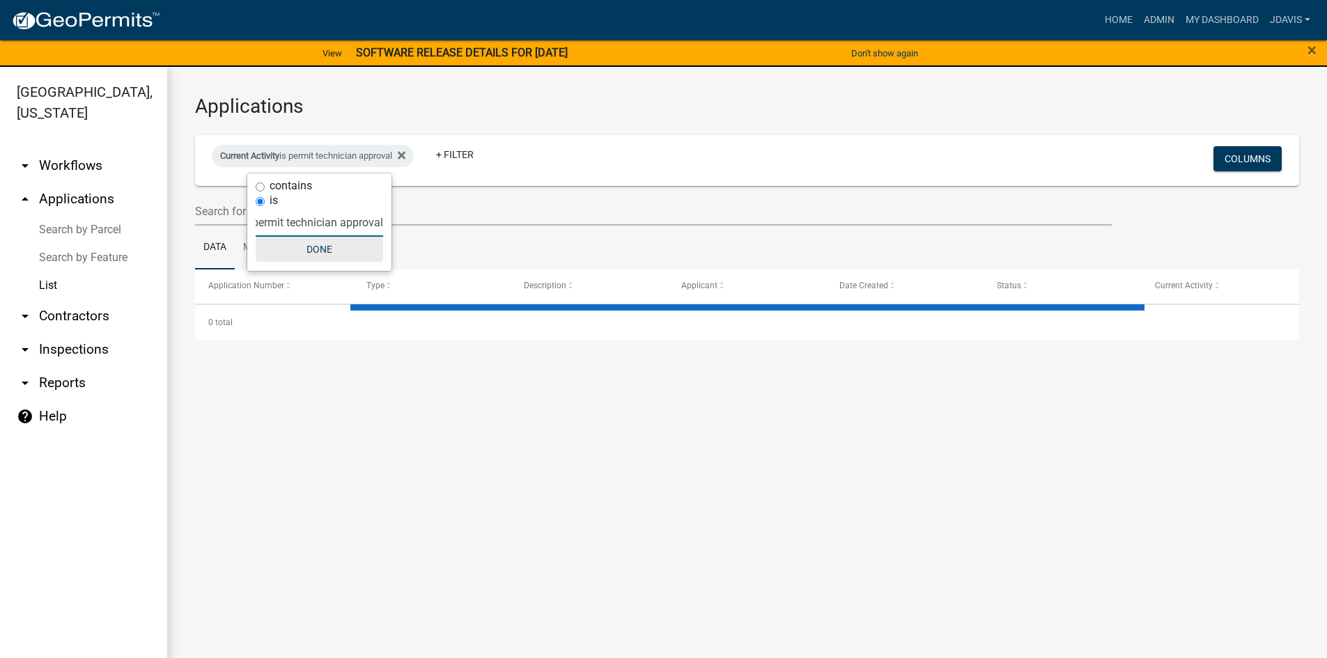
select select "2: 50"
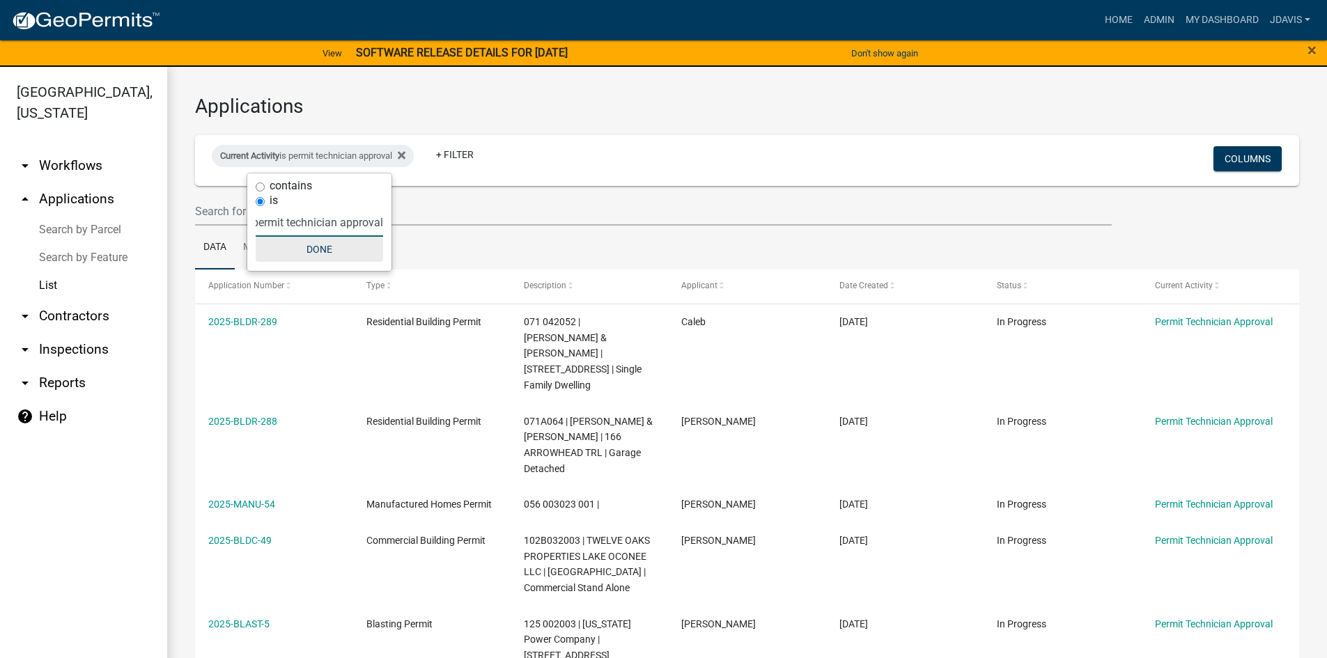
type input "permit technician approval"
click at [314, 248] on button "Done" at bounding box center [319, 249] width 127 height 25
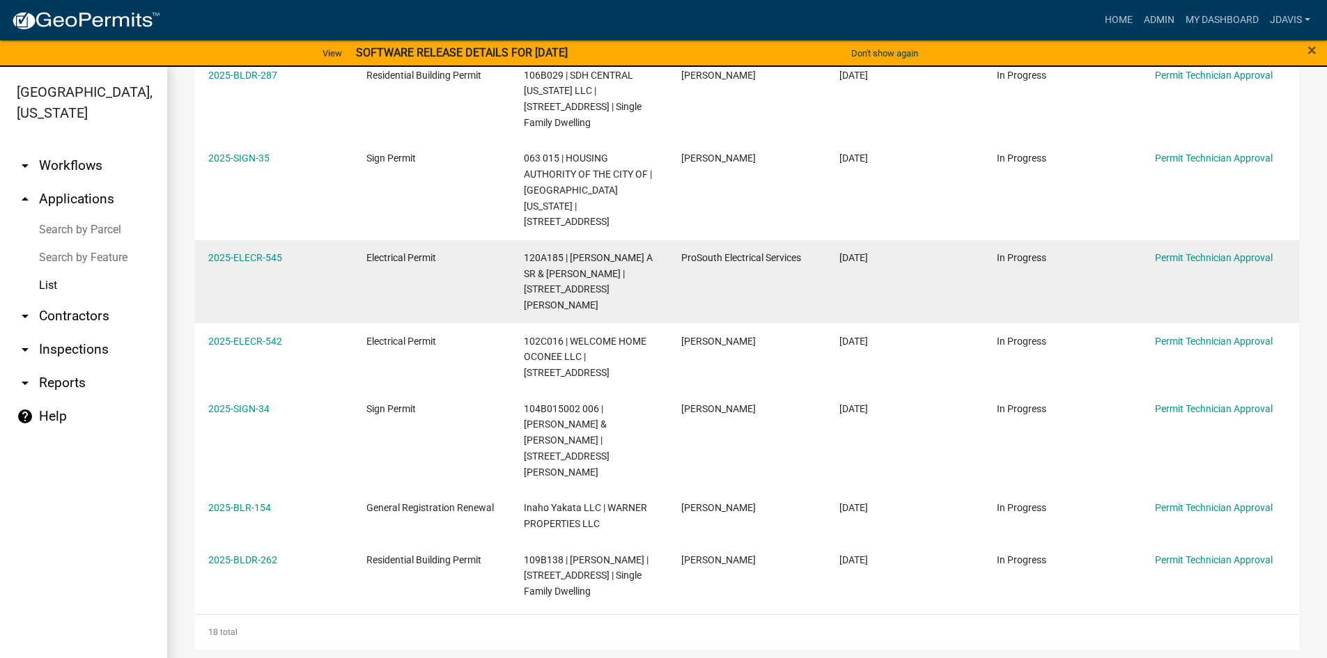
scroll to position [975, 0]
